Goal: Book appointment/travel/reservation

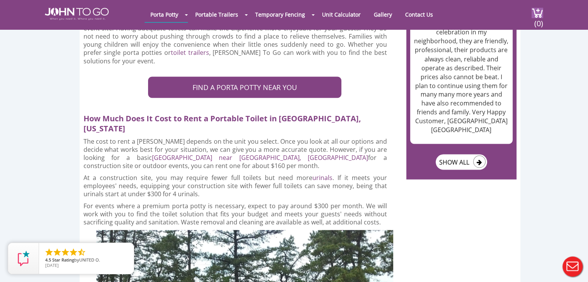
scroll to position [1418, 0]
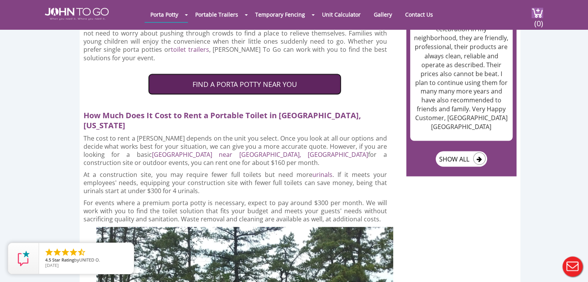
click at [268, 73] on link "FIND A PORTA POTTY NEAR YOU" at bounding box center [244, 84] width 193 height 22
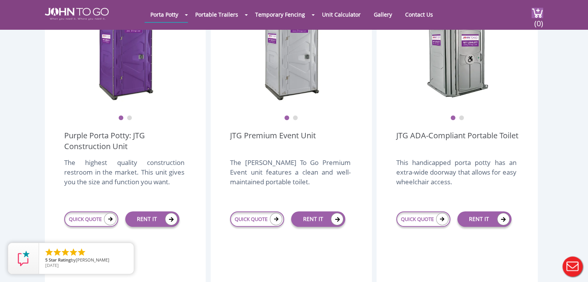
scroll to position [149, 0]
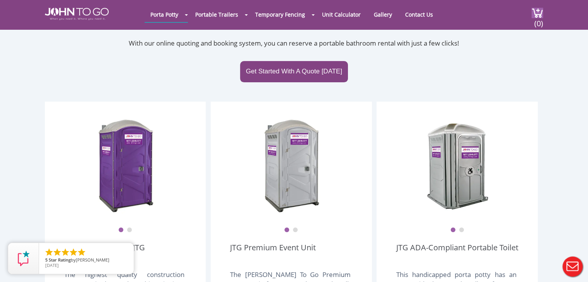
click at [294, 228] on button "2" at bounding box center [295, 230] width 5 height 5
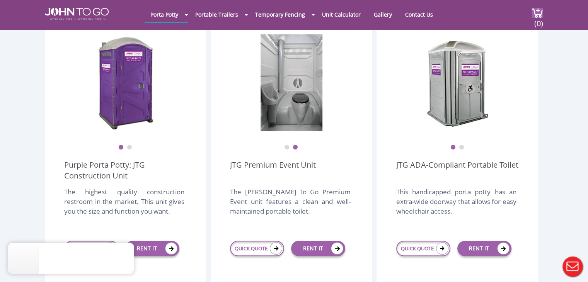
scroll to position [232, 0]
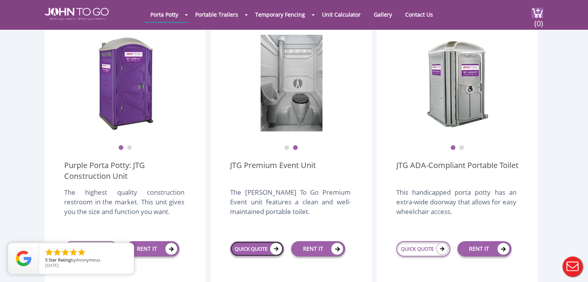
click at [271, 243] on icon at bounding box center [276, 249] width 12 height 12
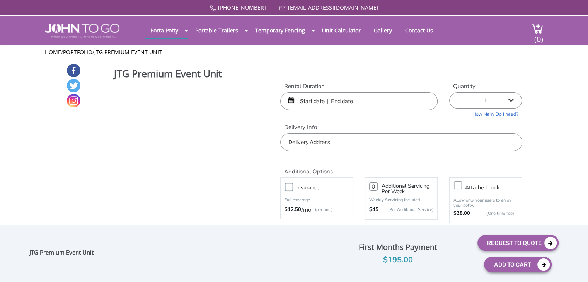
click at [316, 101] on input "text" at bounding box center [358, 101] width 157 height 18
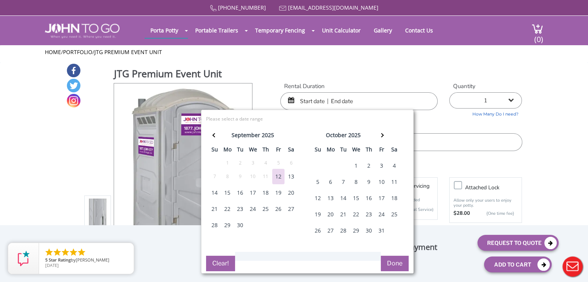
click at [278, 190] on div "19" at bounding box center [278, 192] width 12 height 15
click at [215, 208] on div "21" at bounding box center [214, 208] width 12 height 15
type input "[DATE] to [DATE]"
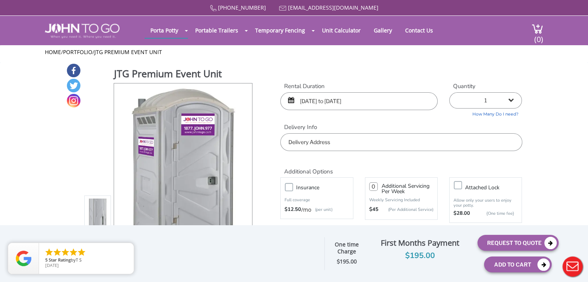
click at [518, 101] on select "1 2 (5% discount) 3 (8% discount) 4 (10% discount) 5 (12% discount) 6 (12% disc…" at bounding box center [485, 100] width 73 height 16
select select "2"
click at [449, 92] on select "1 2 (5% discount) 3 (8% discount) 4 (10% discount) 5 (12% discount) 6 (12% disc…" at bounding box center [485, 100] width 73 height 16
click at [442, 144] on input "text" at bounding box center [401, 142] width 242 height 18
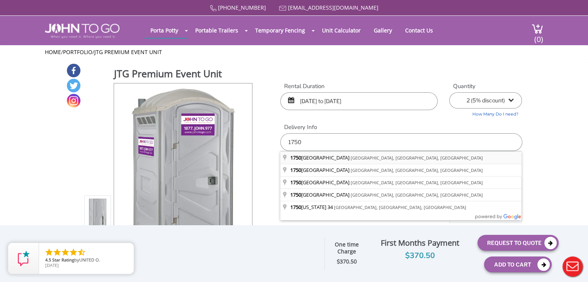
type input "1750 Bloomsbury Avenue, Ocean Township, NJ, USA"
